Goal: Navigation & Orientation: Find specific page/section

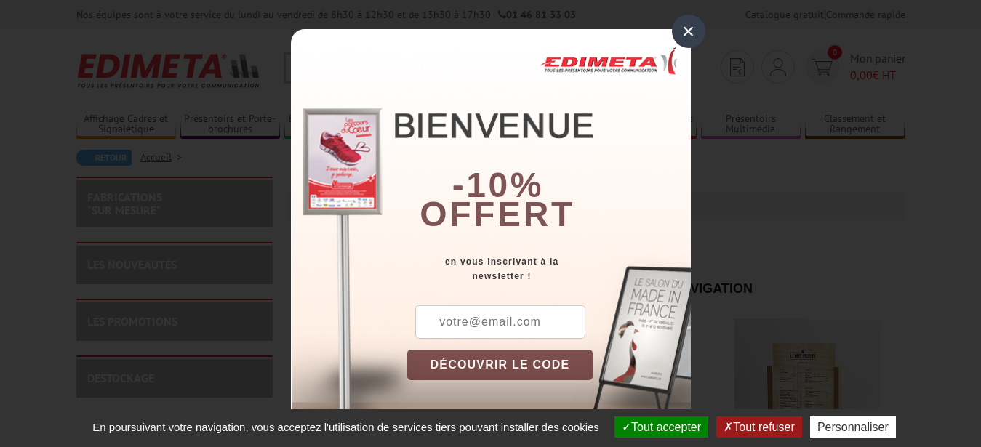
click at [680, 32] on div "×" at bounding box center [688, 31] width 33 height 33
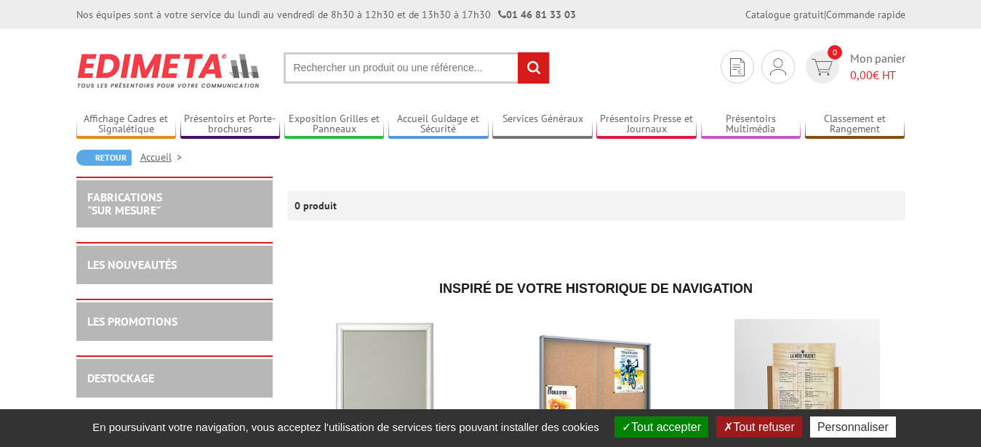
click at [644, 430] on button "Tout accepter" at bounding box center [661, 427] width 94 height 21
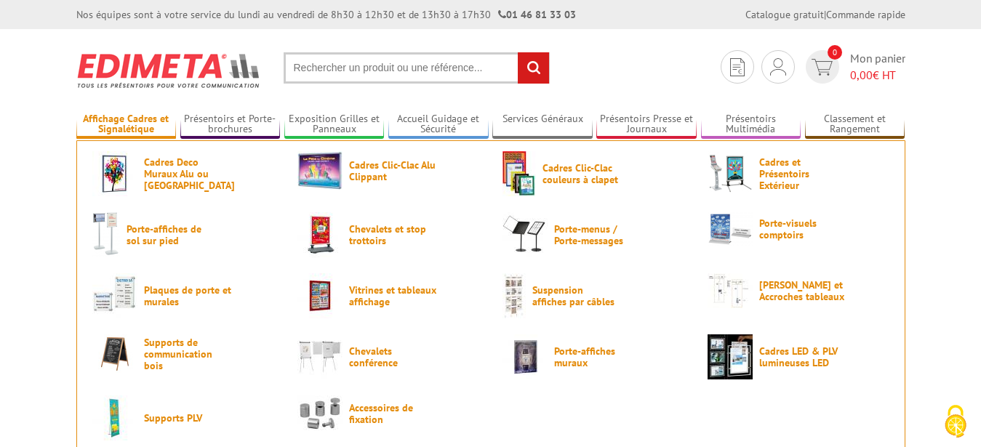
click at [135, 126] on link "Affichage Cadres et Signalétique" at bounding box center [126, 125] width 100 height 24
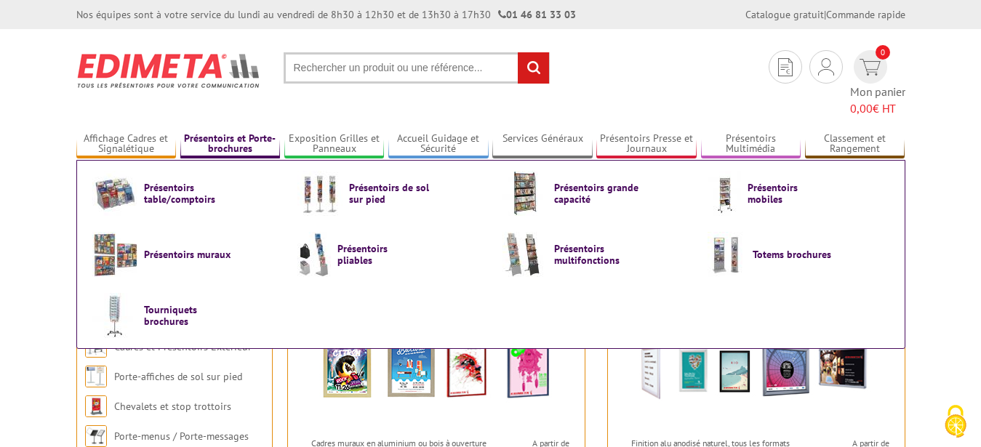
click at [199, 132] on link "Présentoirs et Porte-brochures" at bounding box center [230, 144] width 100 height 24
